Goal: Task Accomplishment & Management: Complete application form

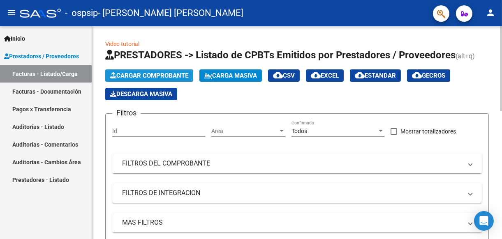
click at [155, 75] on span "Cargar Comprobante" at bounding box center [149, 75] width 78 height 7
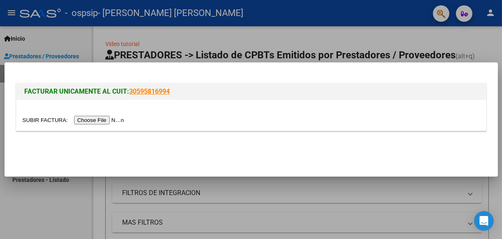
click at [61, 43] on div at bounding box center [251, 119] width 502 height 239
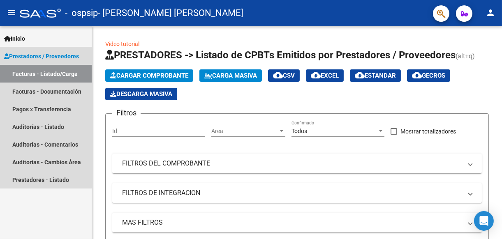
click at [42, 55] on span "Prestadores / Proveedores" at bounding box center [41, 56] width 75 height 9
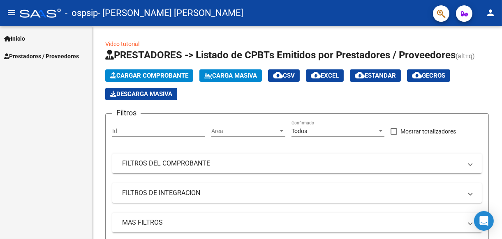
click at [42, 55] on span "Prestadores / Proveedores" at bounding box center [41, 56] width 75 height 9
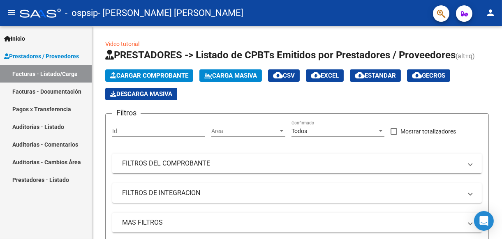
click at [33, 74] on link "Facturas - Listado/Carga" at bounding box center [46, 74] width 92 height 18
click at [144, 76] on span "Cargar Comprobante" at bounding box center [149, 75] width 78 height 7
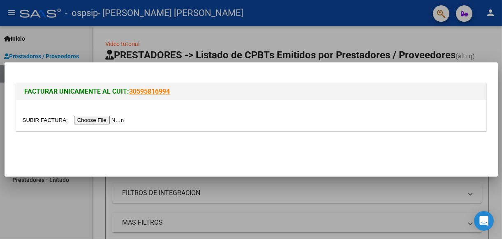
click at [95, 118] on input "file" at bounding box center [75, 120] width 104 height 9
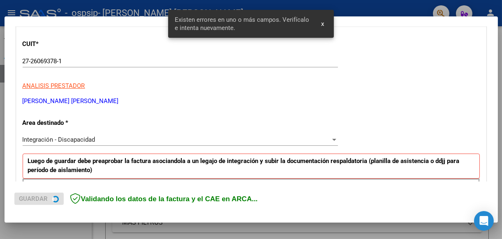
scroll to position [191, 0]
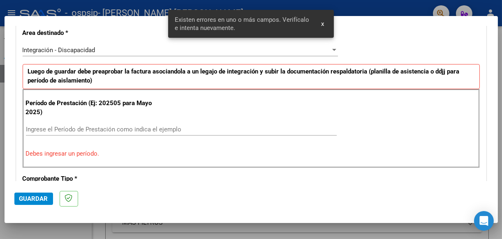
click at [77, 128] on input "Ingrese el Período de Prestación como indica el ejemplo" at bounding box center [181, 129] width 311 height 7
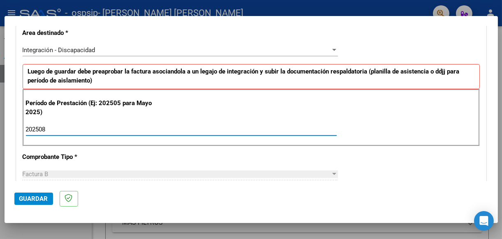
type input "202508"
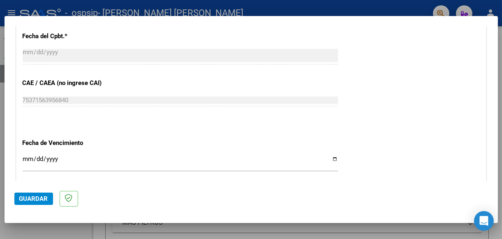
scroll to position [479, 0]
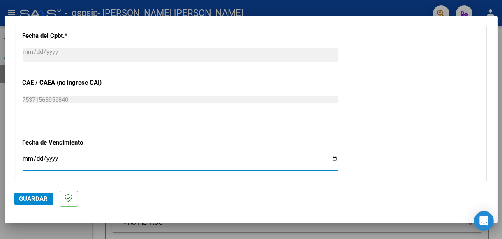
click at [329, 155] on input "Ingresar la fecha" at bounding box center [180, 161] width 315 height 13
type input "[DATE]"
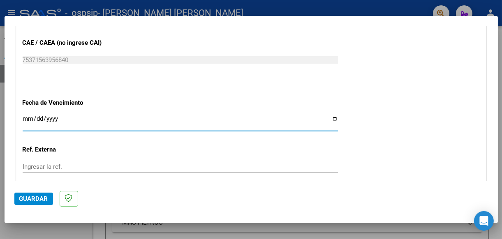
scroll to position [590, 0]
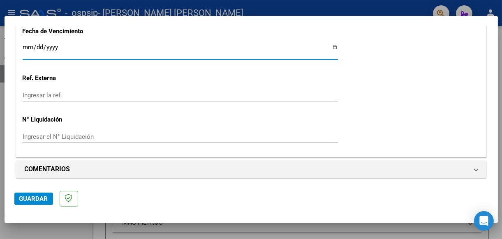
click at [29, 196] on span "Guardar" at bounding box center [33, 198] width 29 height 7
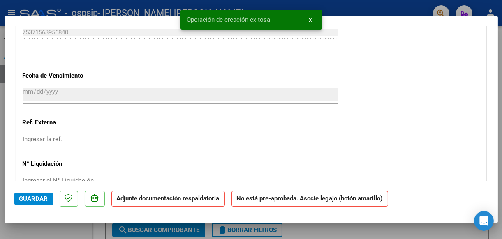
scroll to position [658, 0]
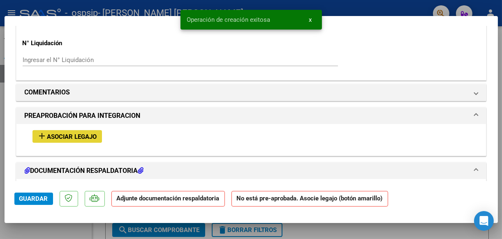
click at [55, 133] on span "Asociar Legajo" at bounding box center [72, 136] width 50 height 7
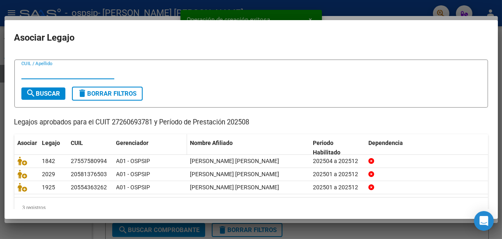
scroll to position [28, 0]
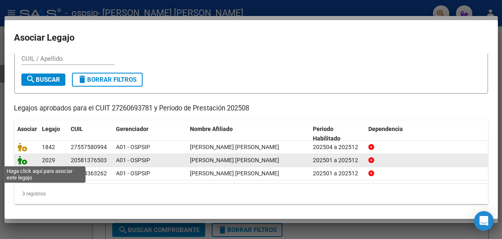
click at [22, 161] on icon at bounding box center [23, 160] width 10 height 9
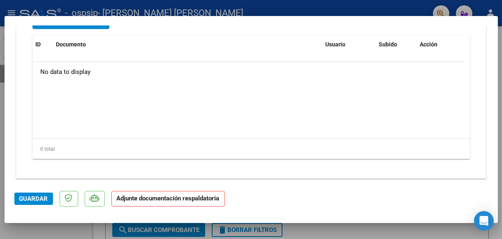
scroll to position [832, 0]
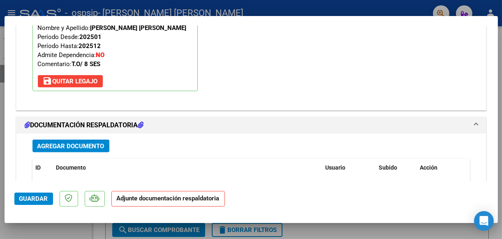
click at [58, 143] on span "Agregar Documento" at bounding box center [70, 146] width 67 height 7
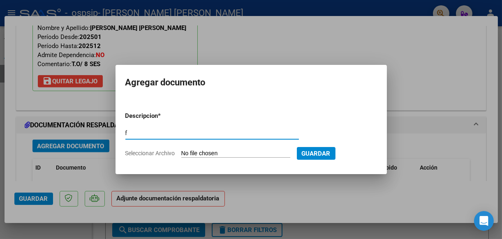
type input "factura"
click at [243, 151] on input "Seleccionar Archivo" at bounding box center [235, 154] width 109 height 8
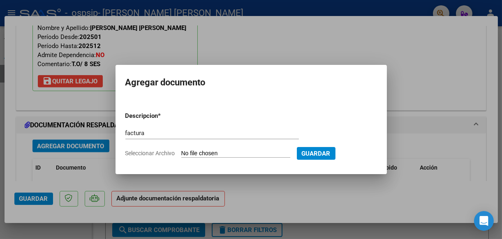
type input "C:\fakepath\[PERSON_NAME].pdf"
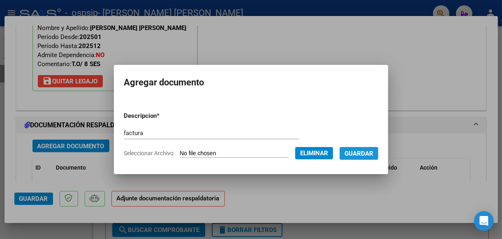
click at [373, 150] on span "Guardar" at bounding box center [358, 153] width 29 height 7
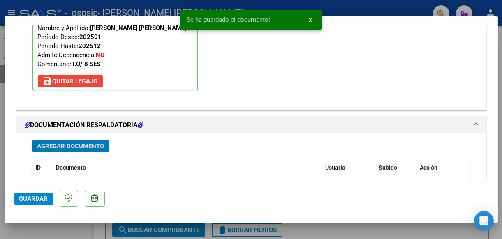
click at [79, 143] on span "Agregar Documento" at bounding box center [70, 146] width 67 height 7
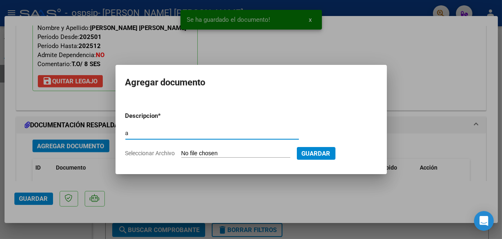
type input "asistencia"
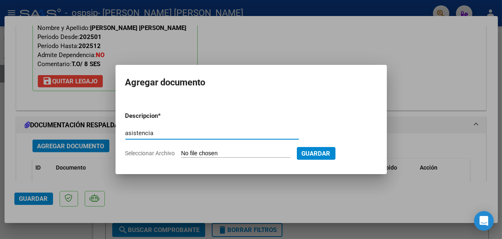
click at [242, 152] on input "Seleccionar Archivo" at bounding box center [235, 154] width 109 height 8
type input "C:\fakepath\[PERSON_NAME] [PERSON_NAME].pdf"
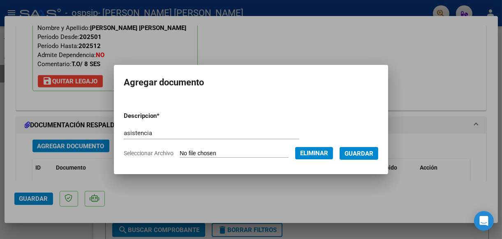
click at [371, 150] on span "Guardar" at bounding box center [358, 153] width 29 height 7
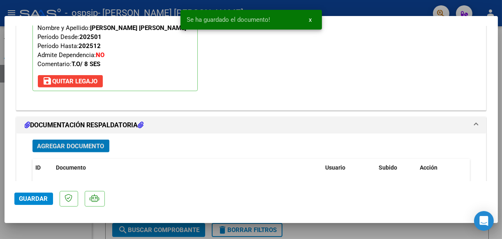
scroll to position [873, 0]
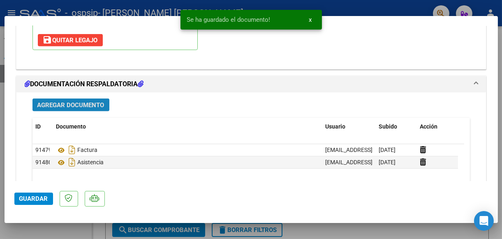
click at [82, 102] on span "Agregar Documento" at bounding box center [70, 105] width 67 height 7
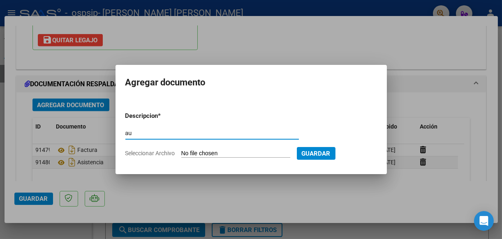
type input "autorizacion"
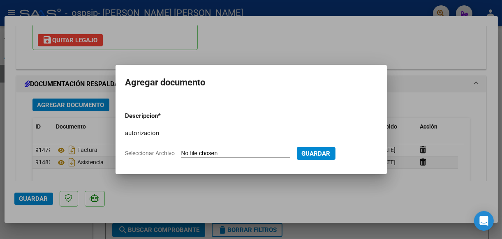
click at [218, 154] on input "Seleccionar Archivo" at bounding box center [235, 154] width 109 height 8
type input "C:\fakepath\[PERSON_NAME] [PERSON_NAME] AUTORIZACION 2025 SEGUN RESOLUCION 360 …"
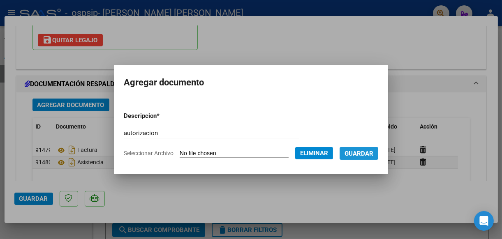
click at [373, 152] on span "Guardar" at bounding box center [358, 153] width 29 height 7
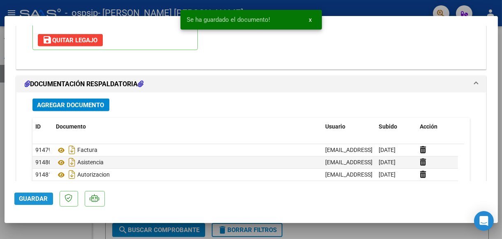
click at [32, 196] on span "Guardar" at bounding box center [33, 198] width 29 height 7
click at [38, 196] on span "Guardar" at bounding box center [33, 198] width 29 height 7
click at [45, 226] on div at bounding box center [251, 119] width 502 height 239
type input "$ 0,00"
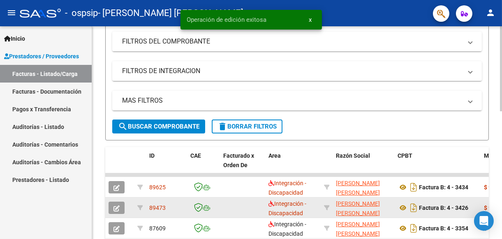
scroll to position [123, 0]
